Goal: Information Seeking & Learning: Learn about a topic

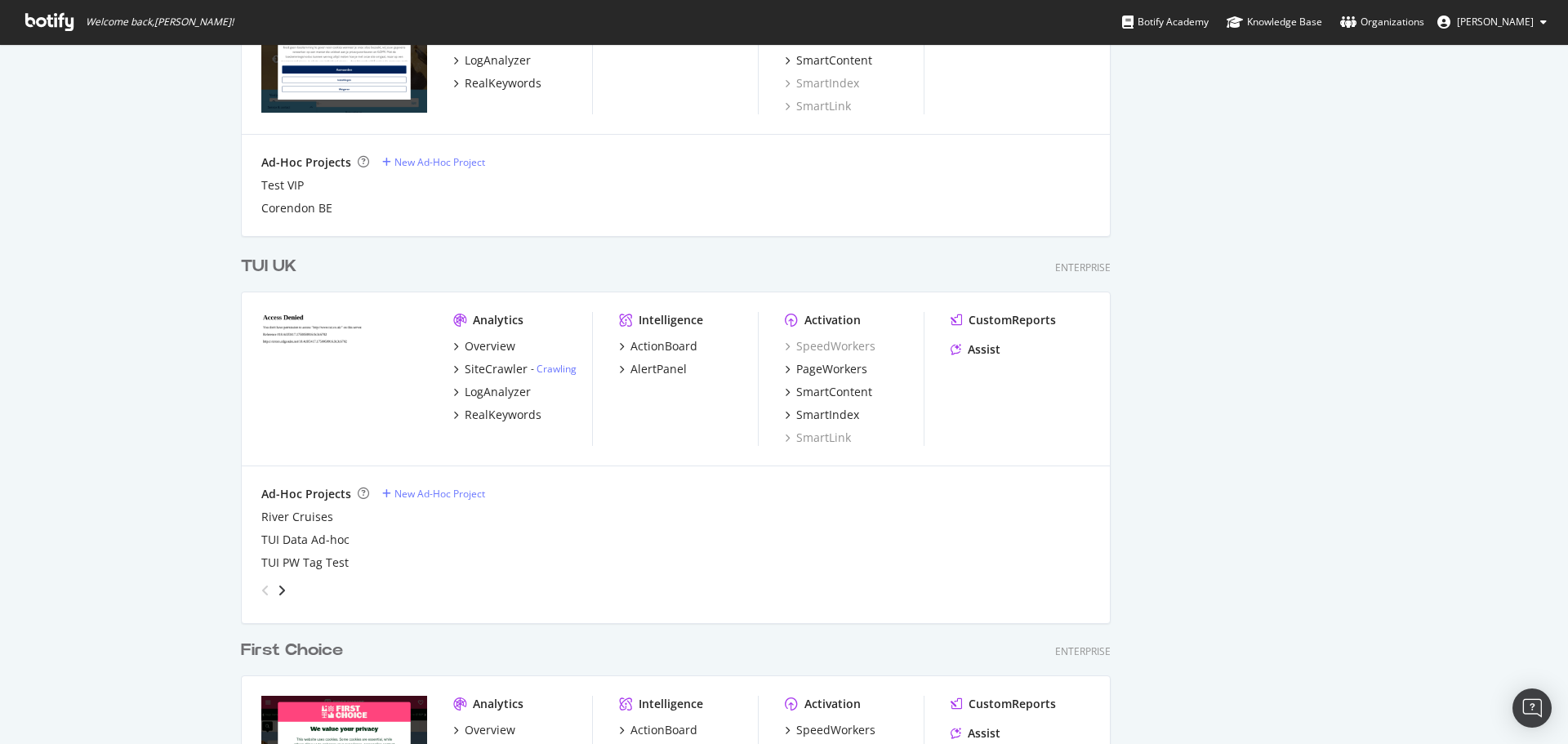
scroll to position [1238, 0]
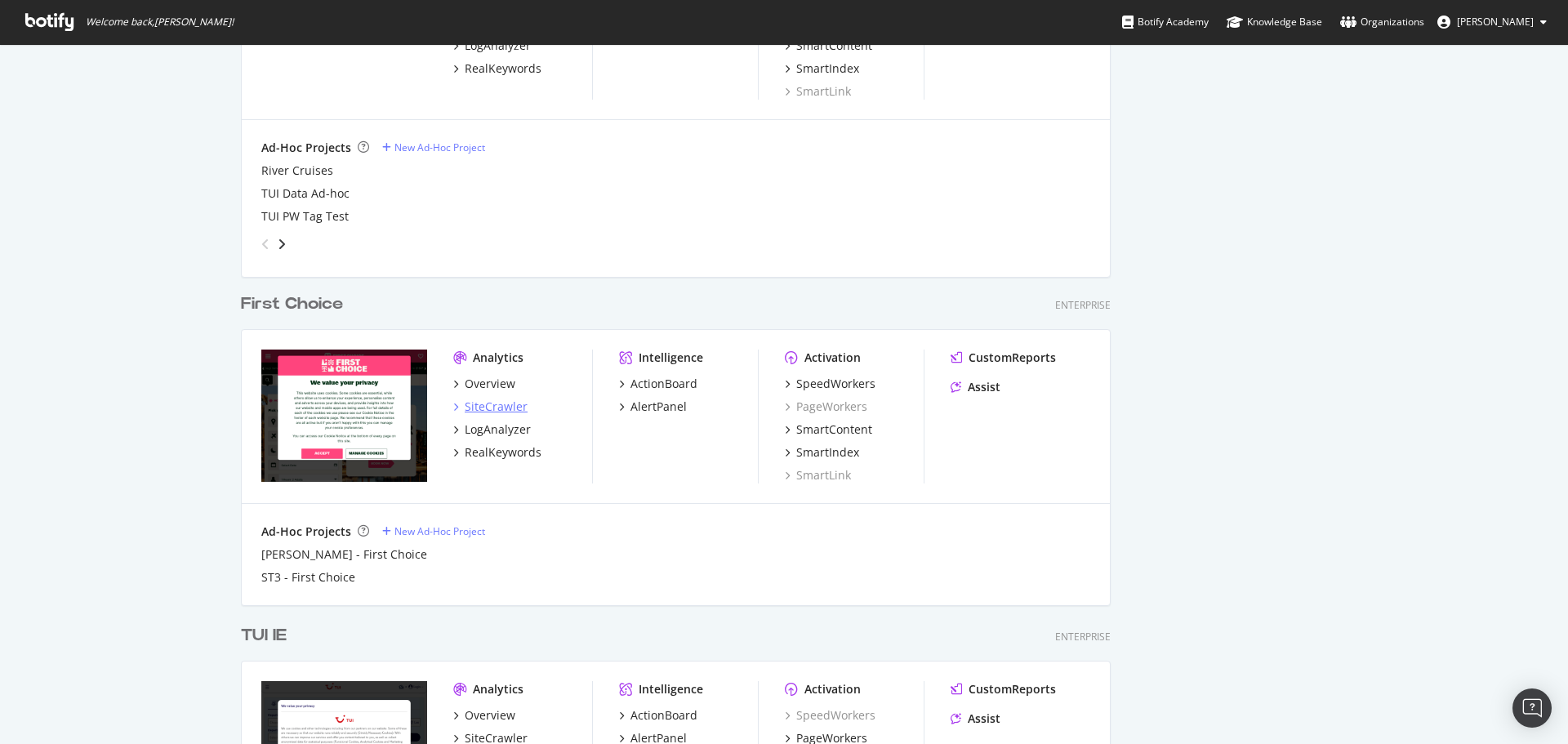
click at [473, 407] on div "SiteCrawler" at bounding box center [496, 407] width 63 height 17
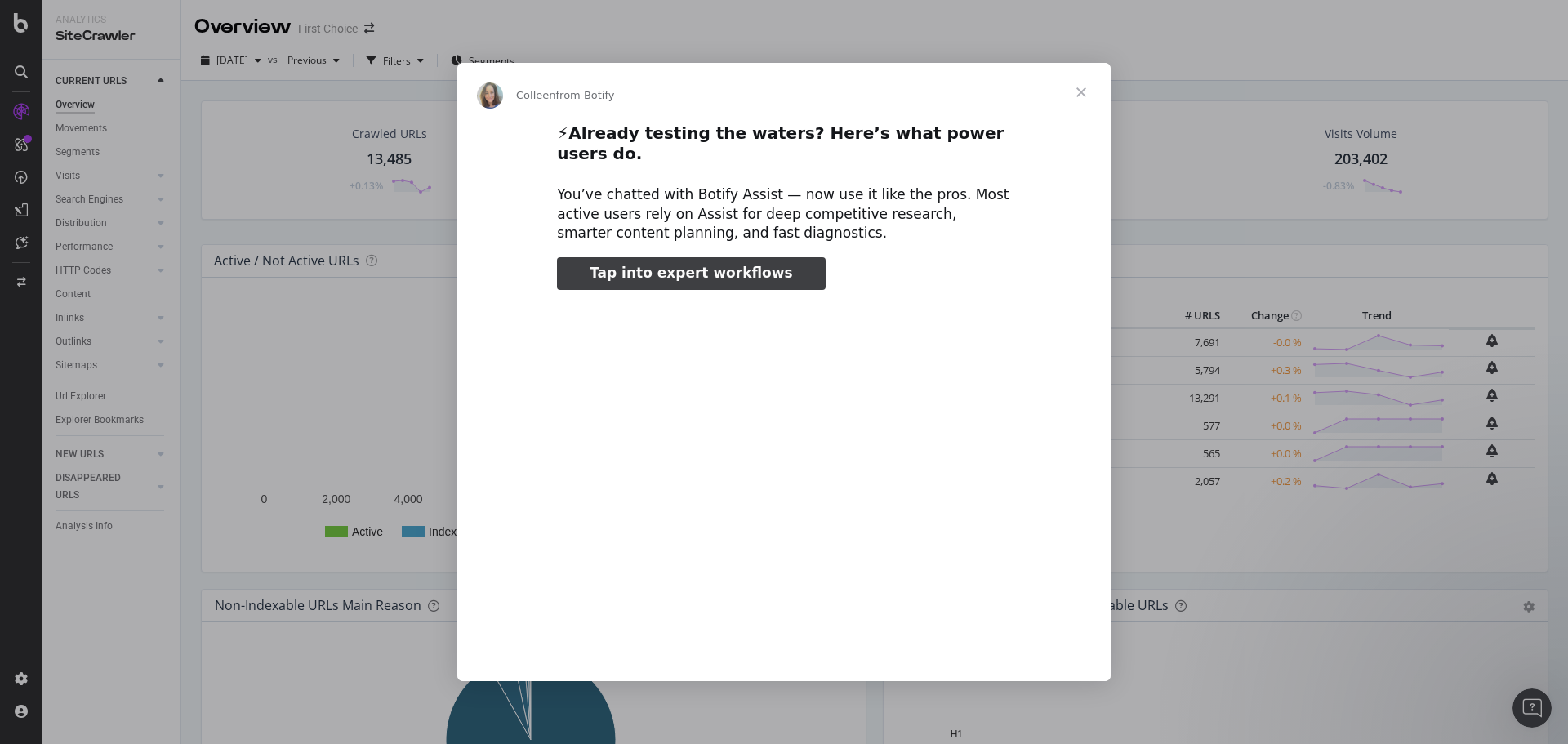
type input "2209090"
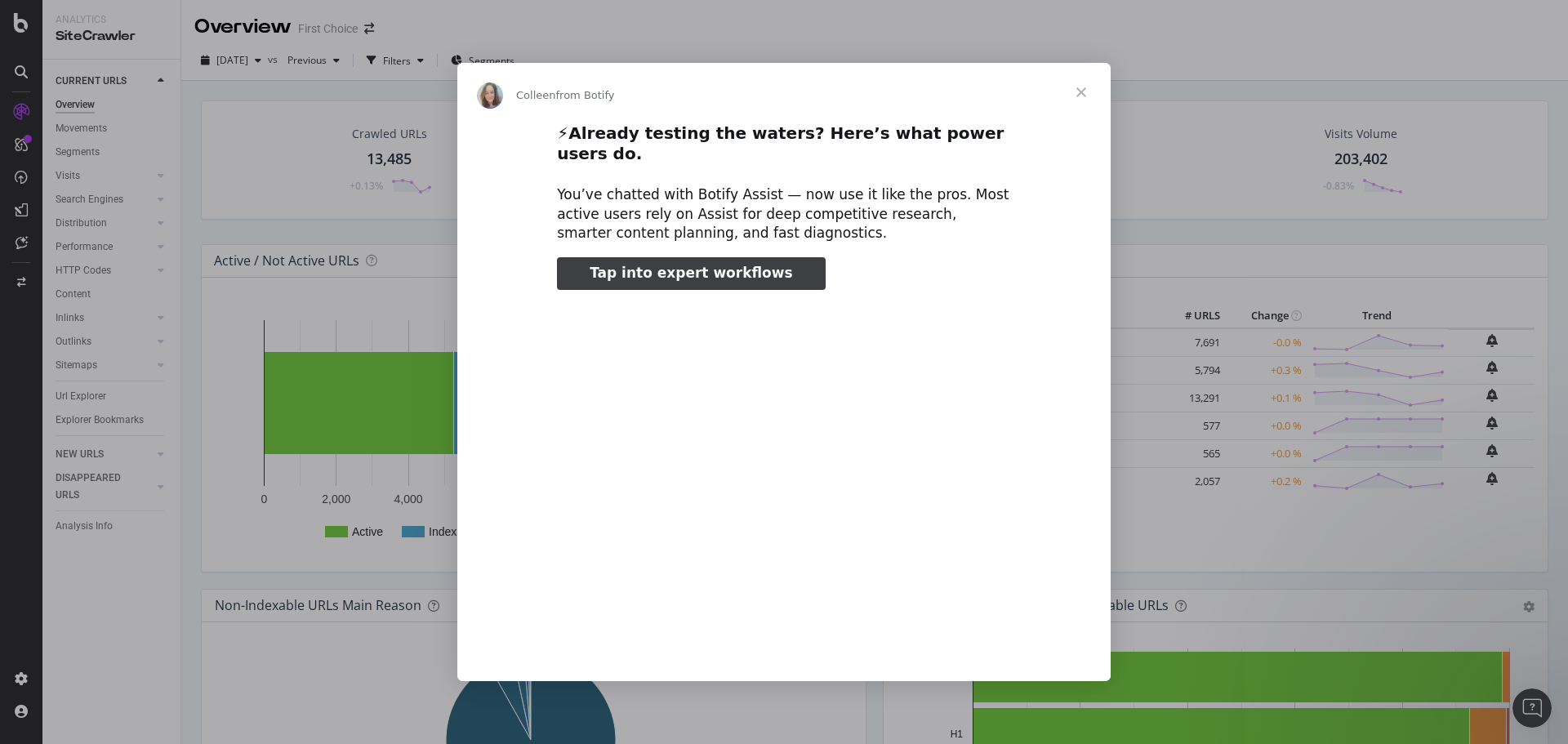
click at [1074, 114] on span "Close" at bounding box center [1081, 92] width 59 height 59
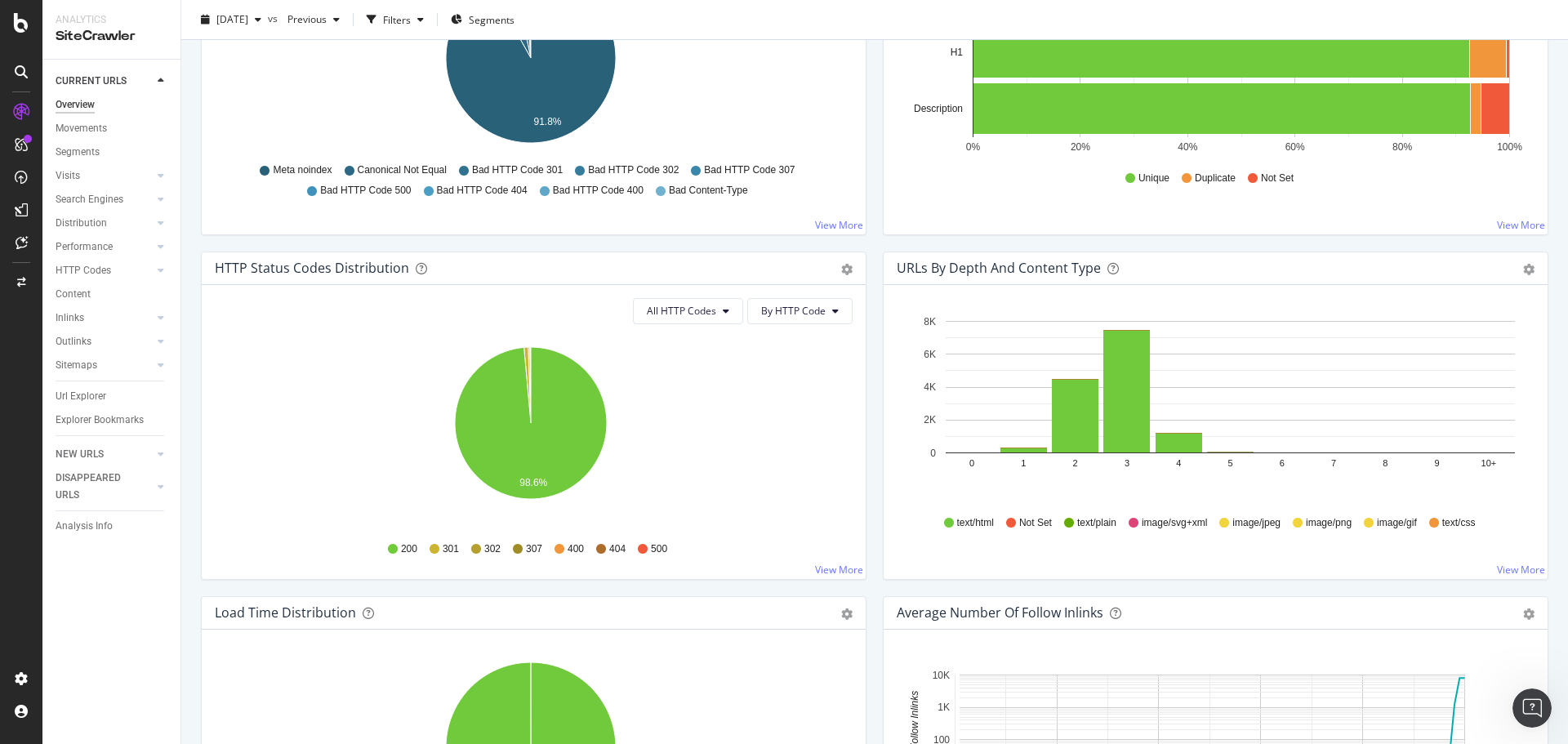
scroll to position [735, 0]
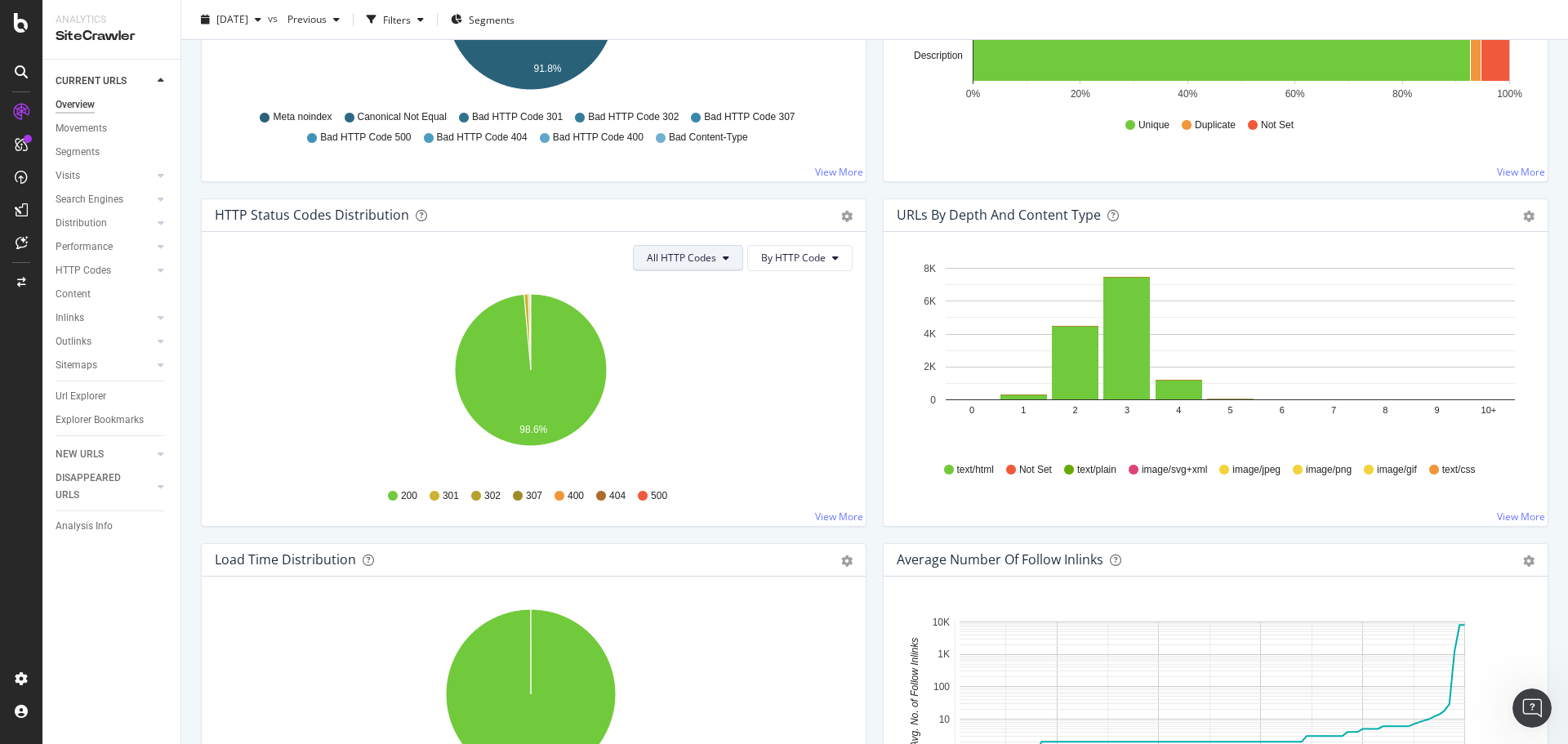
click at [715, 254] on button "All HTTP Codes" at bounding box center [688, 259] width 110 height 26
click at [690, 386] on span "3xx family" at bounding box center [685, 381] width 82 height 15
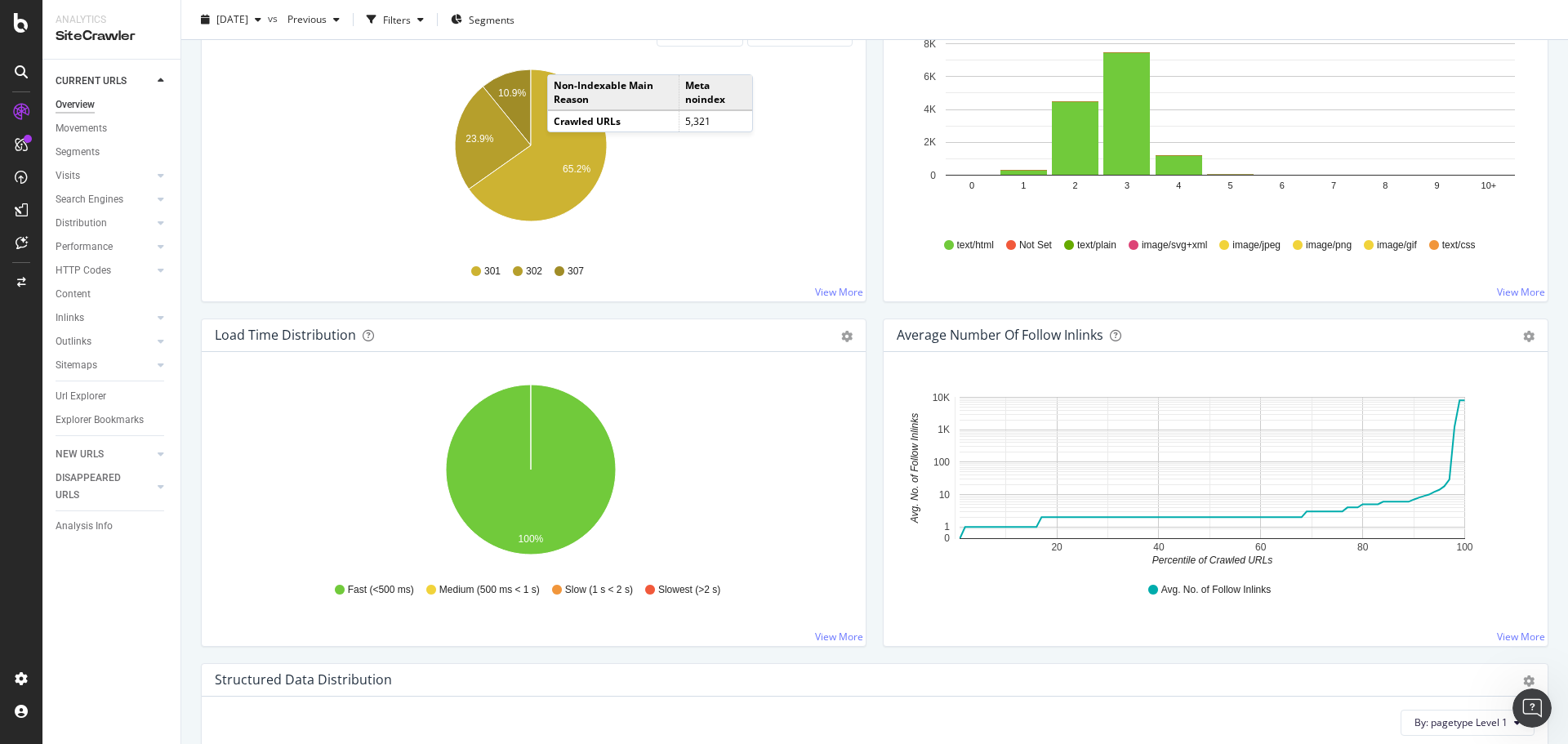
scroll to position [980, 0]
